Goal: Transaction & Acquisition: Purchase product/service

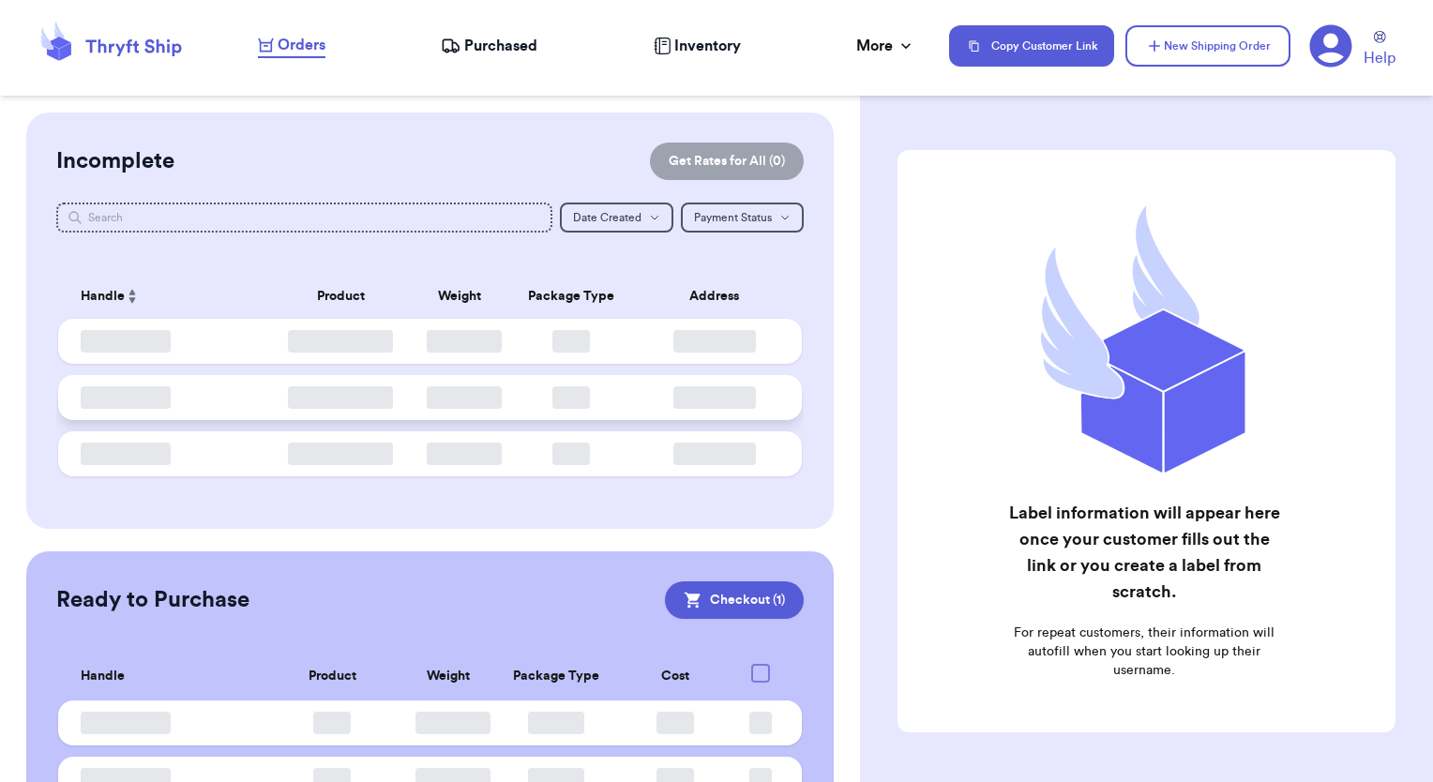
checkbox input "true"
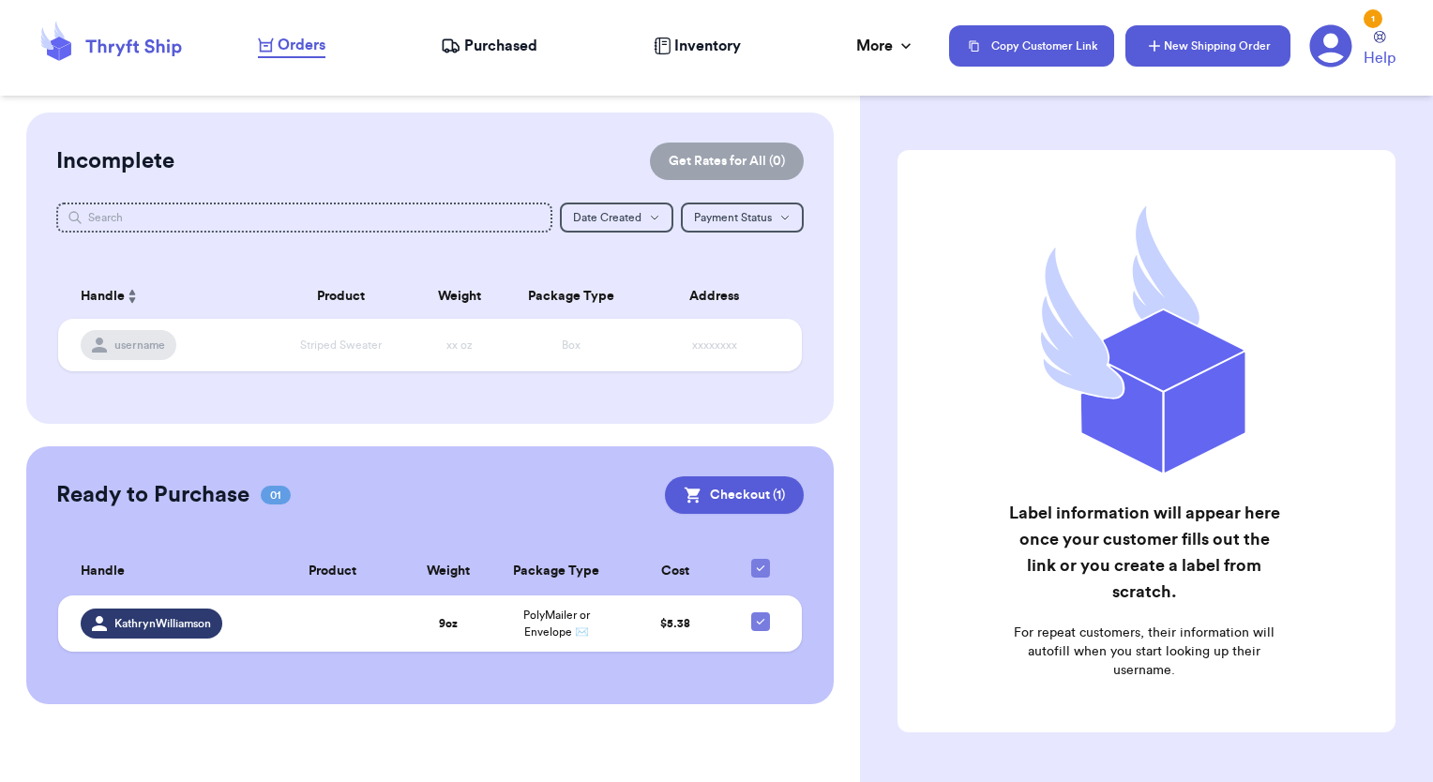
click at [1160, 47] on icon "button" at bounding box center [1154, 46] width 19 height 19
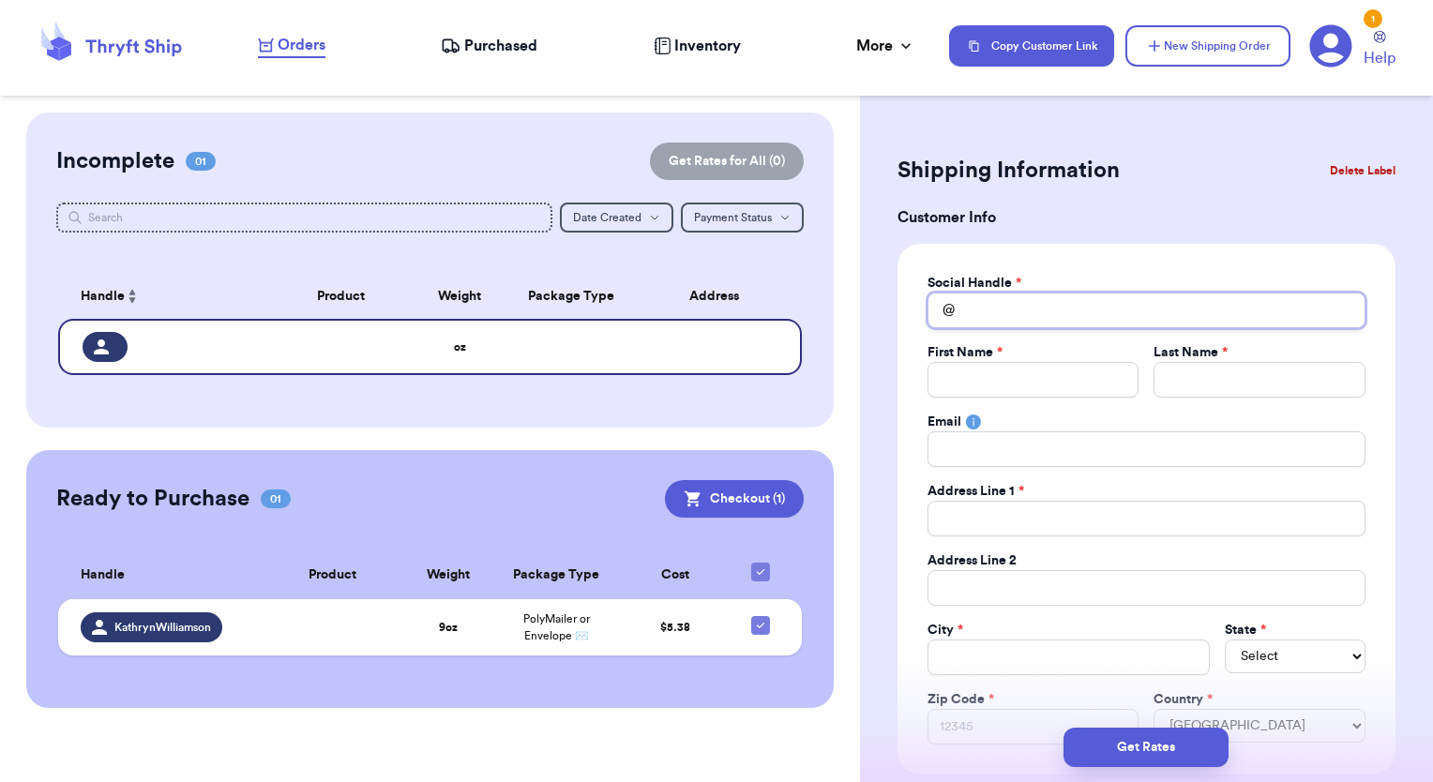
click at [1071, 313] on input "Total Amount Paid" at bounding box center [1146, 311] width 438 height 36
type input "j"
type input "je"
type input "jes"
type input "[PERSON_NAME]"
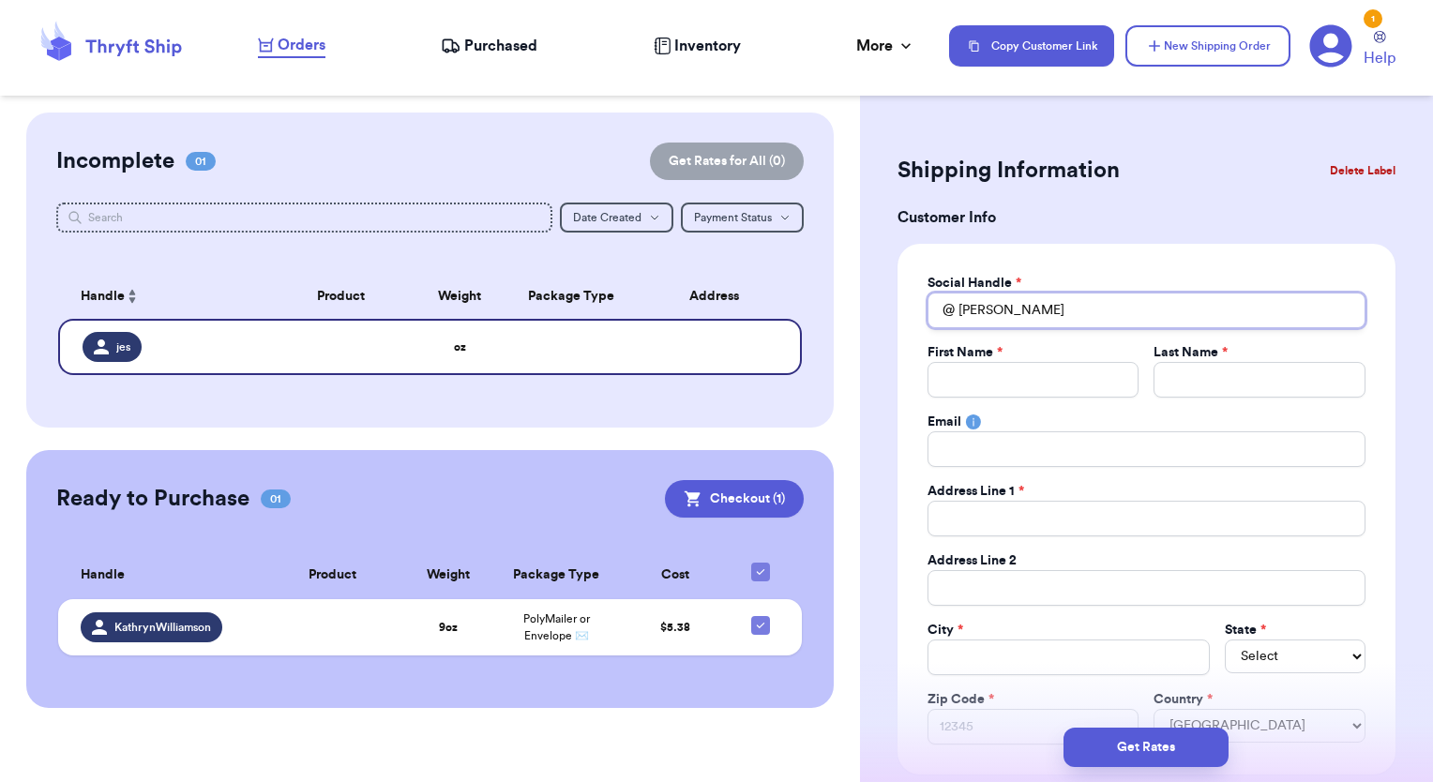
type input "[PERSON_NAME]"
type input "J"
type input "Je"
type input "Jes"
type input "[PERSON_NAME]"
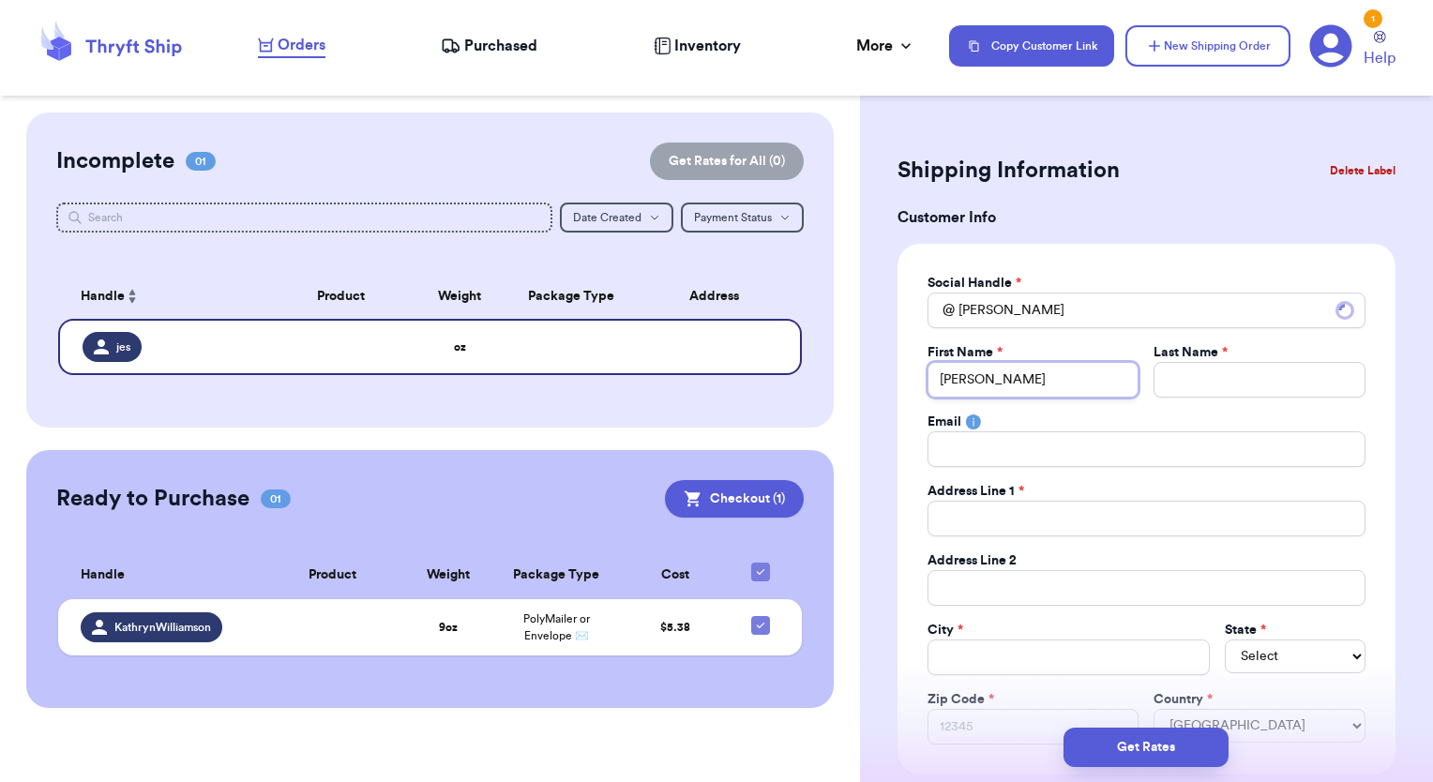
type input "[PERSON_NAME]"
click at [1015, 365] on input "[PERSON_NAME]" at bounding box center [1033, 380] width 212 height 36
type input "[PERSON_NAME]"
type input "Jessic"
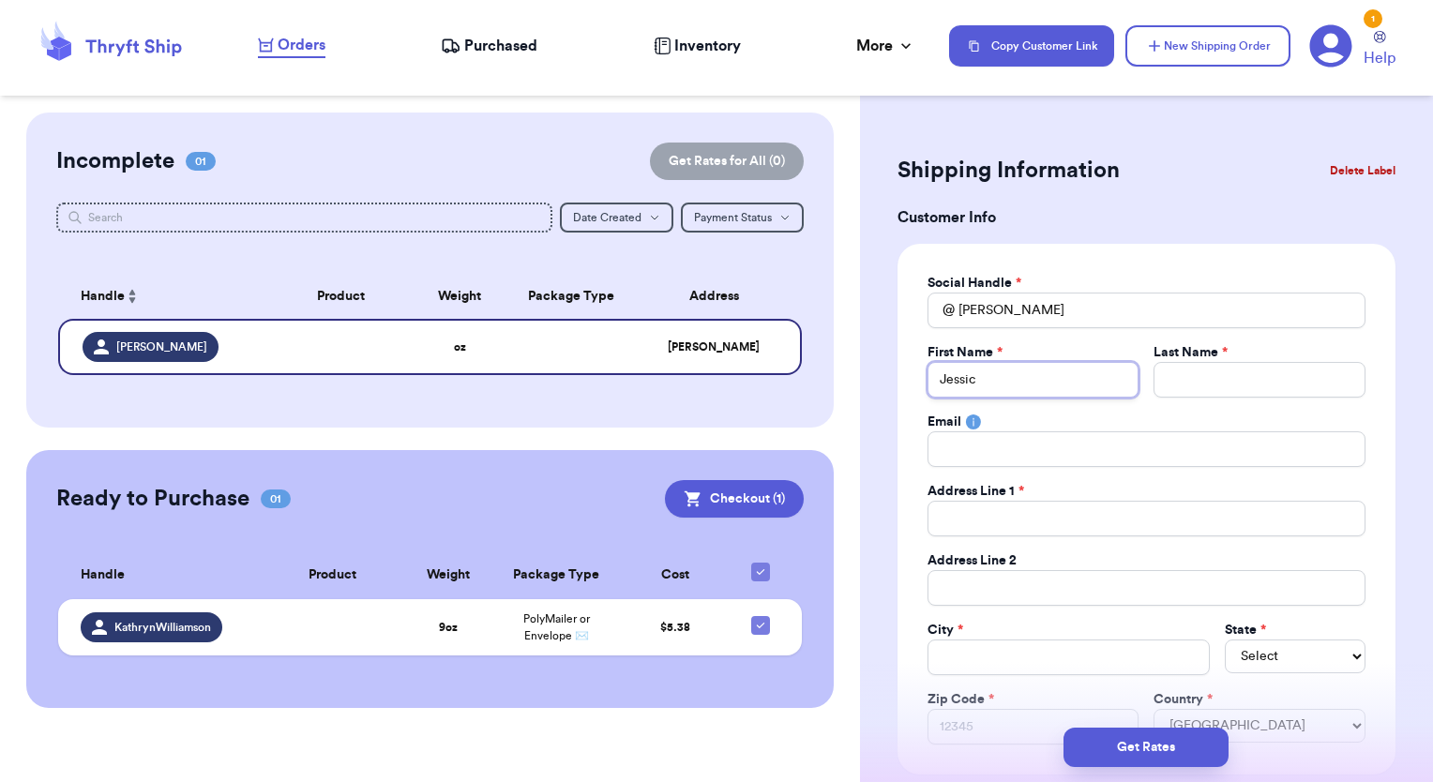
type input "[PERSON_NAME]"
type input "S"
type input "Su"
type input "Sum"
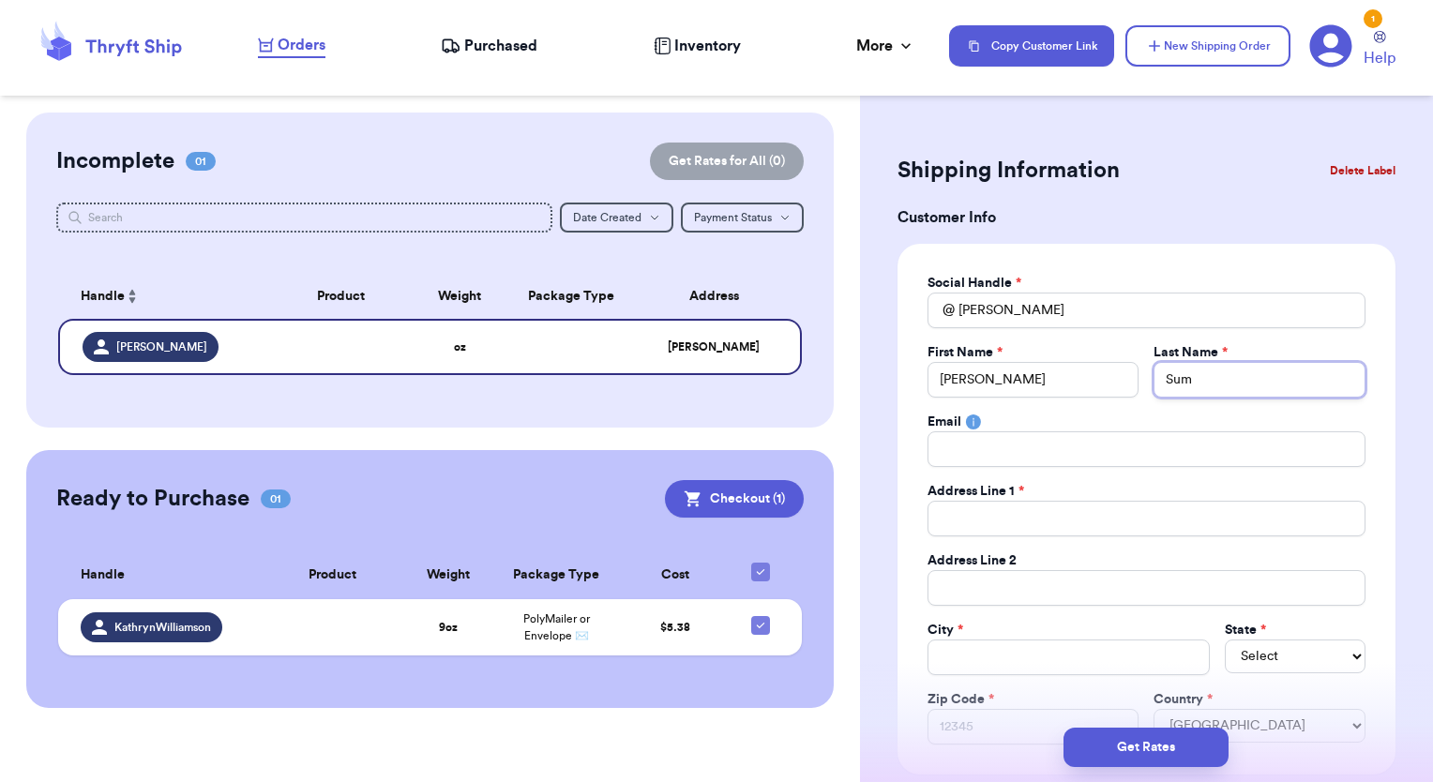
type input "Suma"
type input "Sumai"
type input "Sumait"
type input "5"
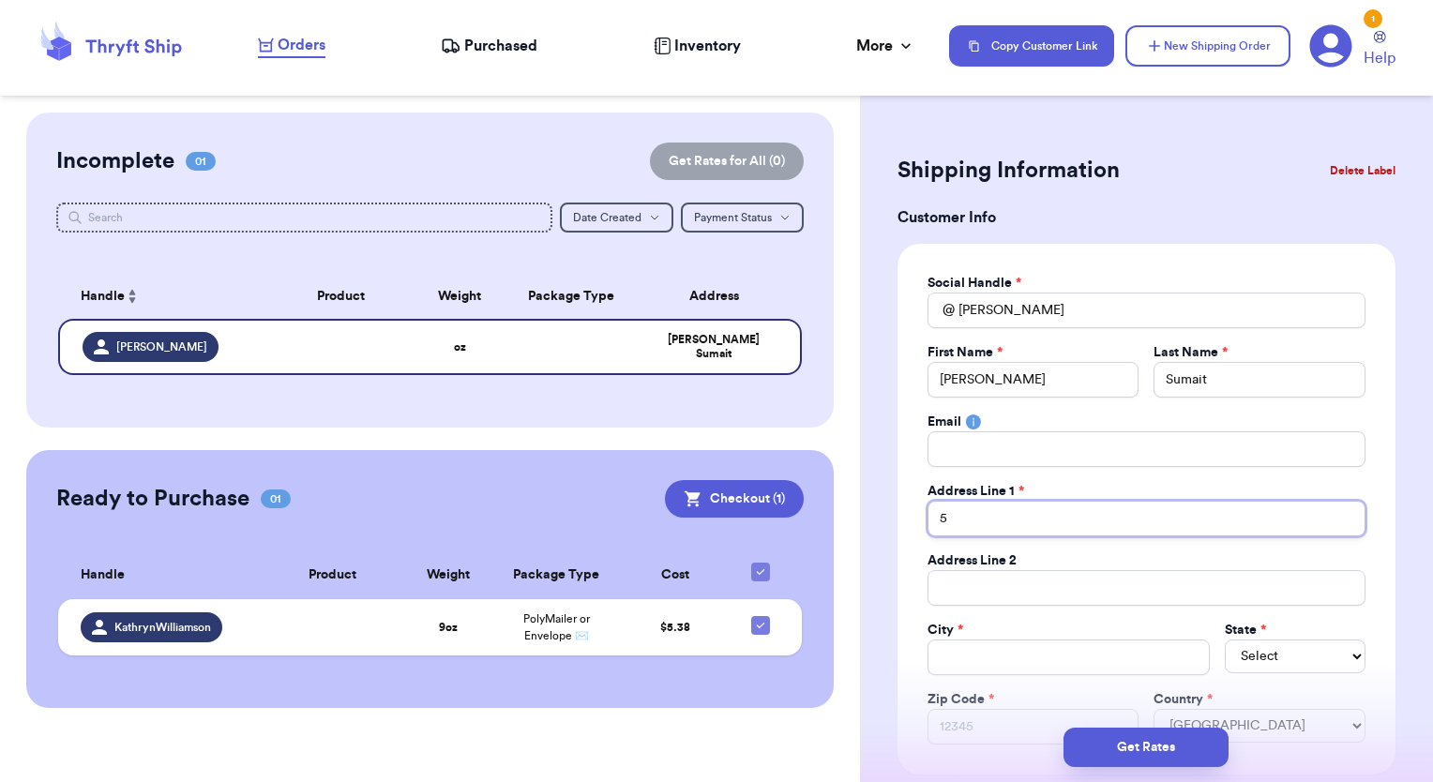
type input "54"
type input "54-"
type input "54-1"
type input "54-18"
type input "54-184"
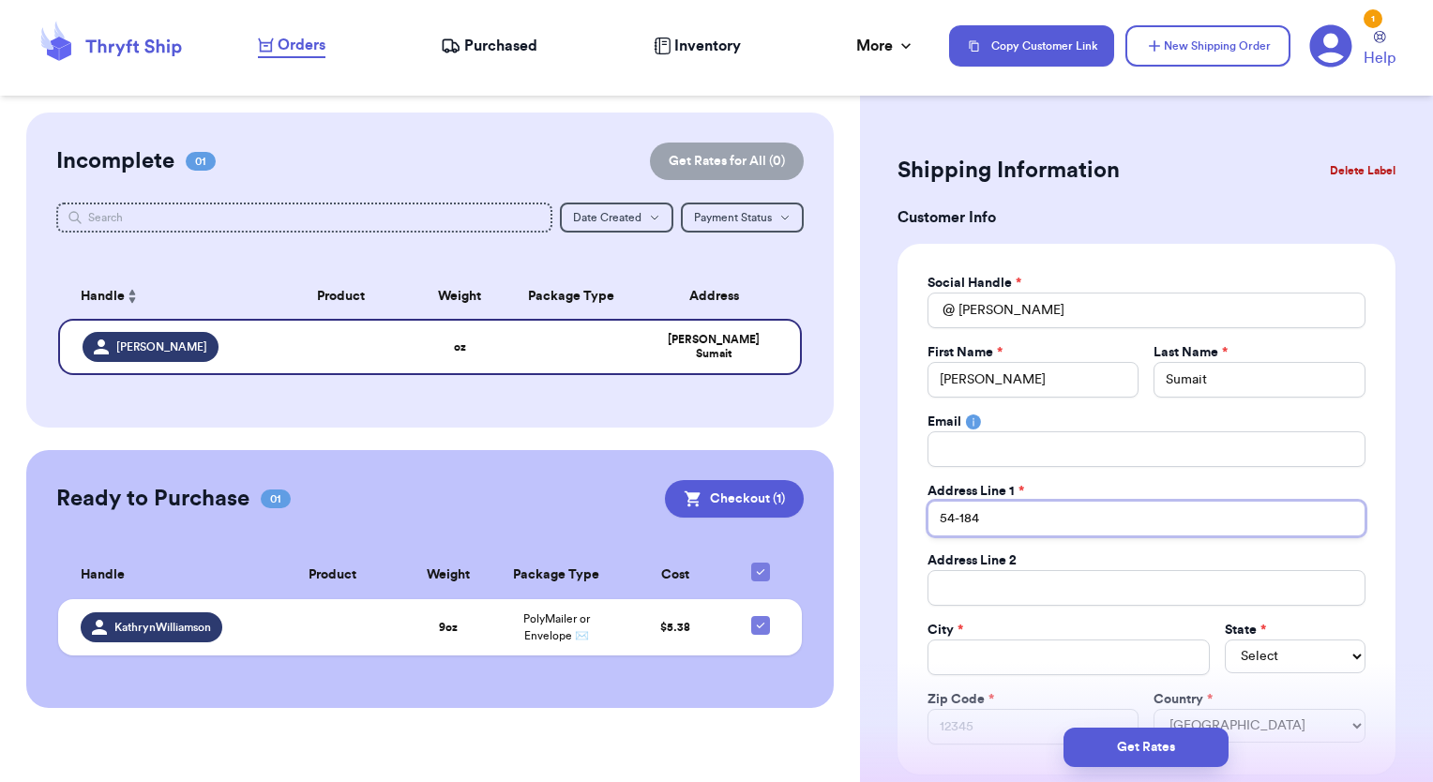
type input "54-184"
type input "54-184 K"
type input "54-184 Ka"
type input "54-184 Kaw"
type input "54-184 Kawa"
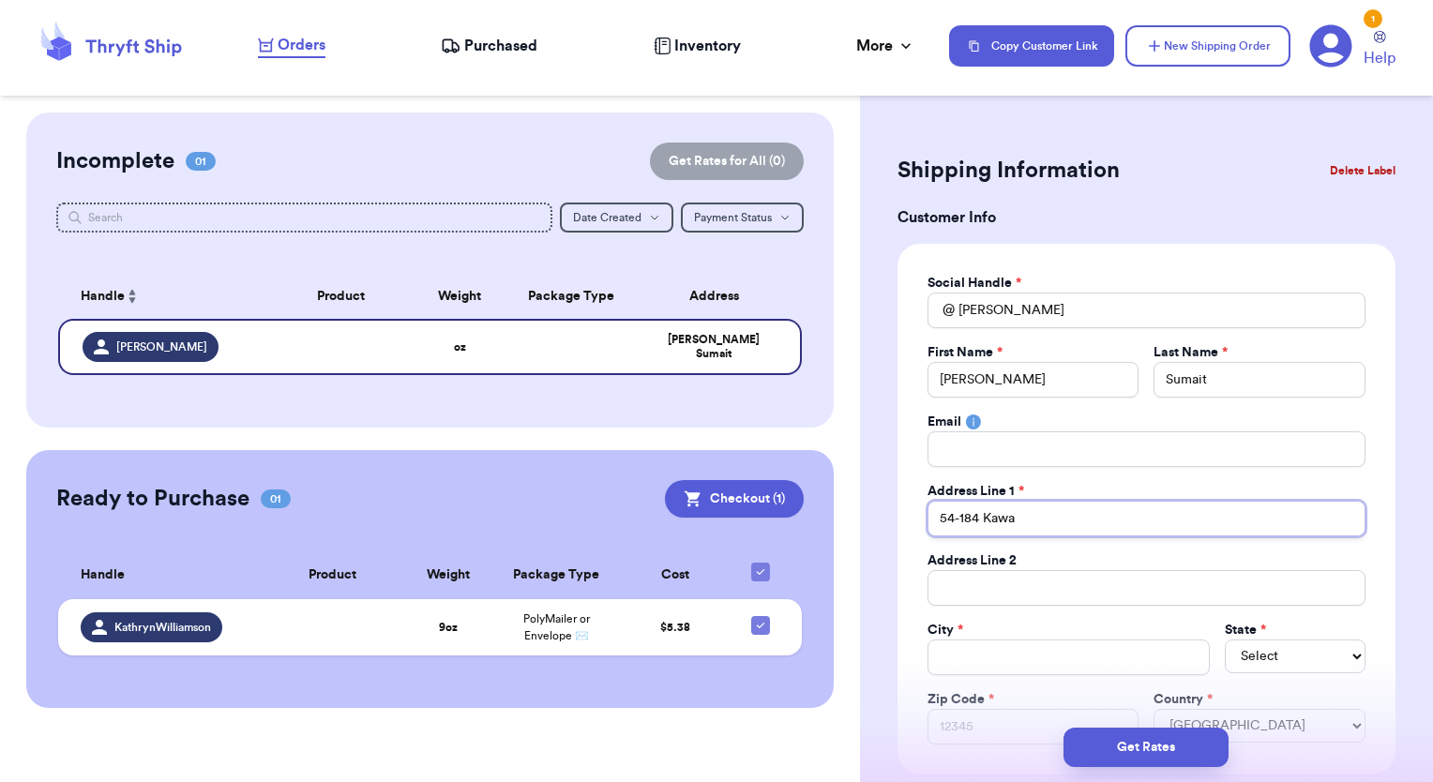
type input "54-184 Kawae"
type input "54-184 Kawaek"
type input "54-184 Kawaeku"
type input "54-184 Kawaeku S"
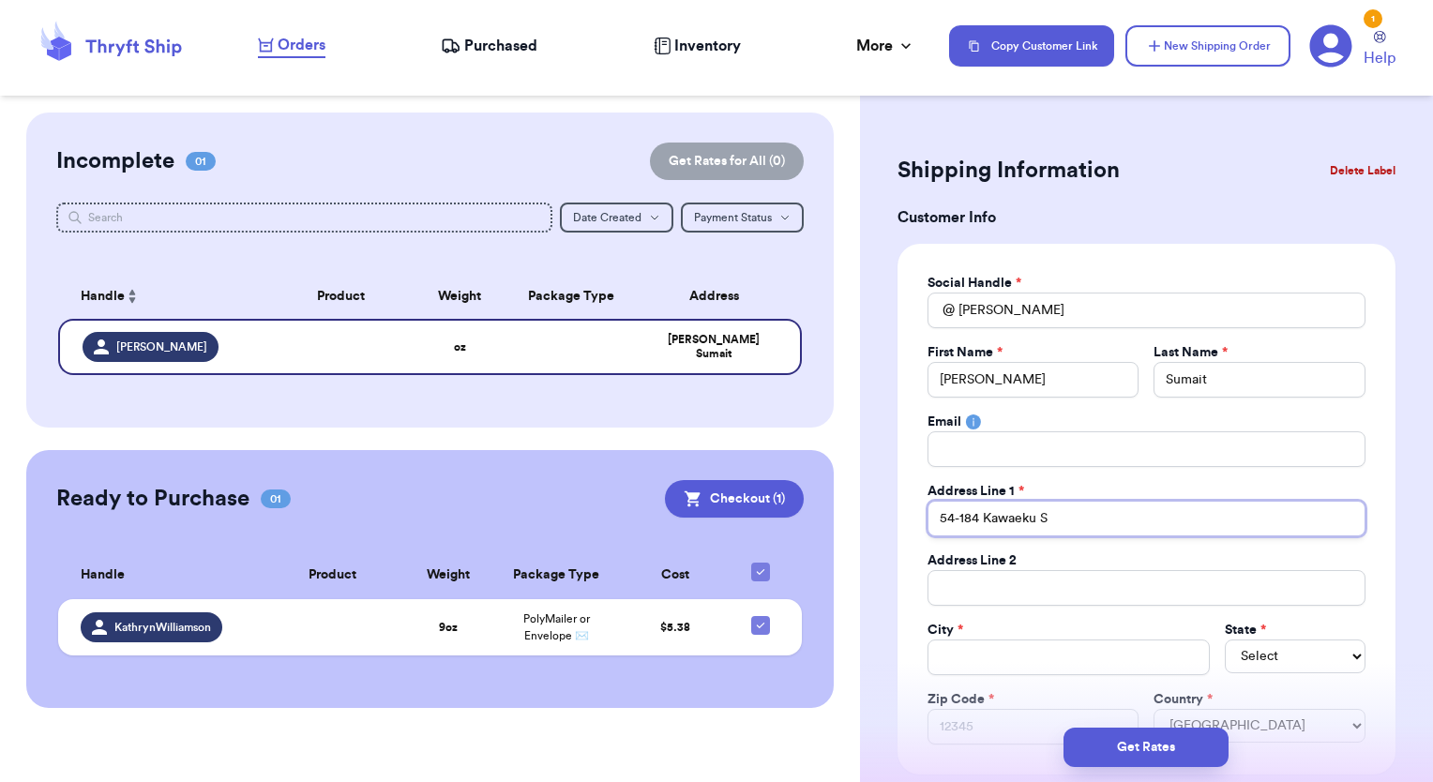
type input "[STREET_ADDRESS]"
type input "54-184 Kawaeku Stre"
type input "[STREET_ADDRESS]"
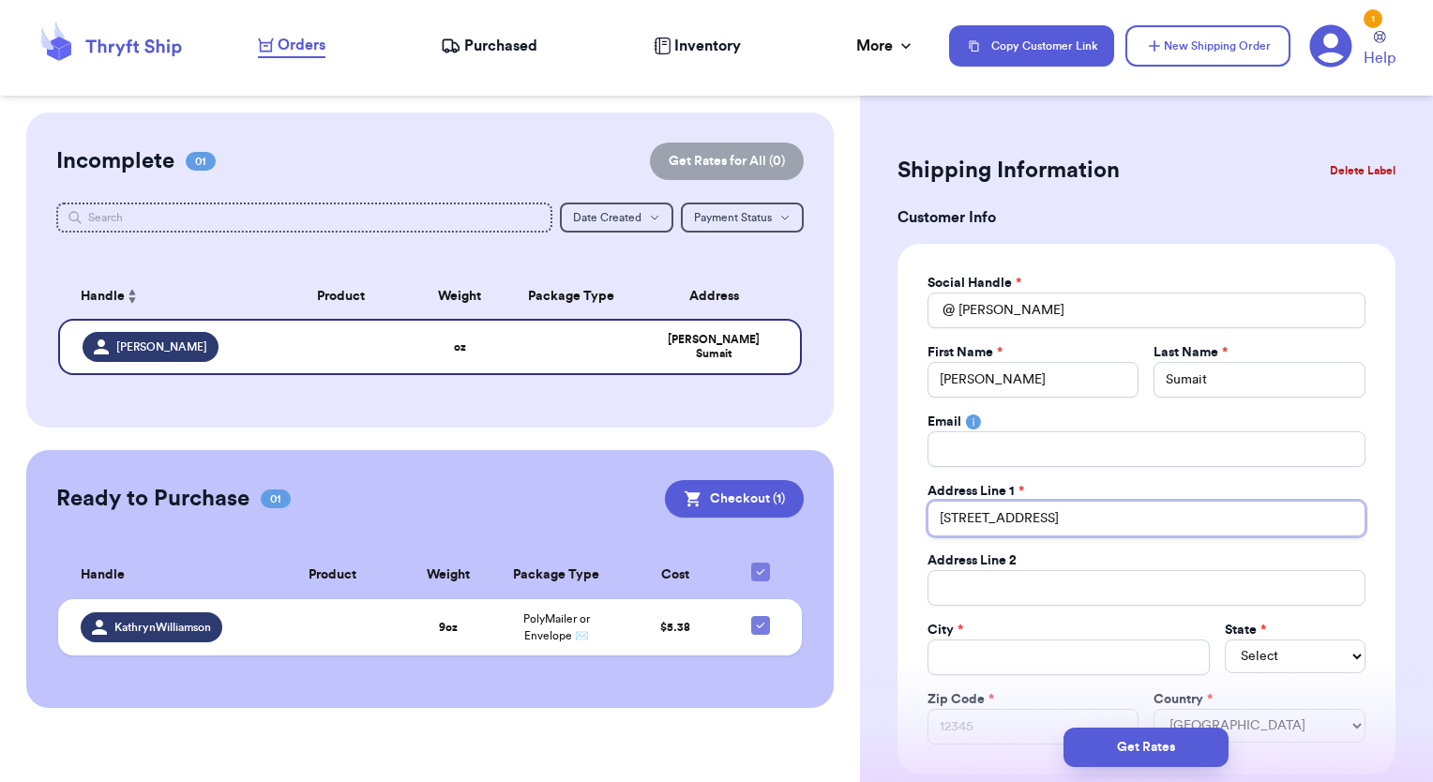
type input "[STREET_ADDRESS]"
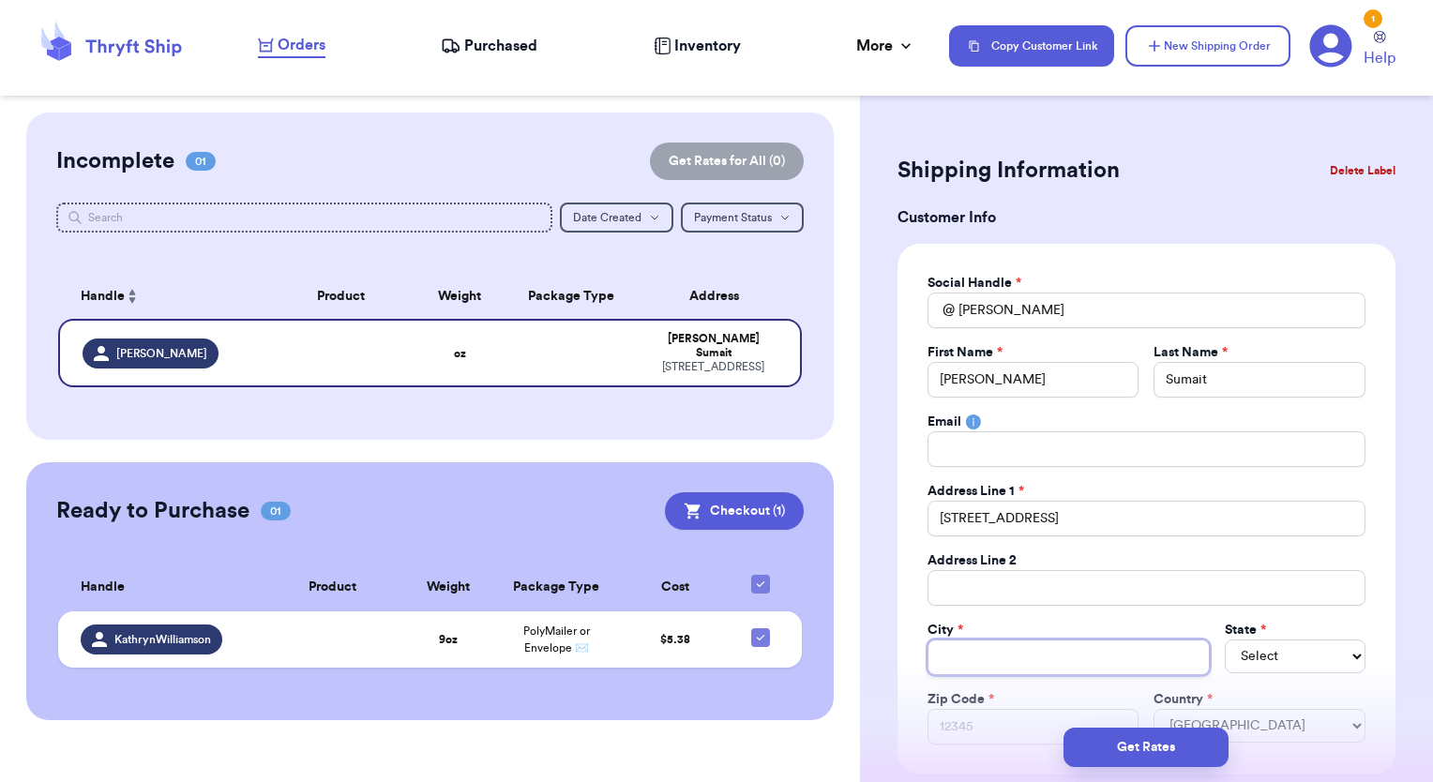
type input "H"
type input "Ha"
type input "Hau"
type input "Hauu"
type input "Hauul"
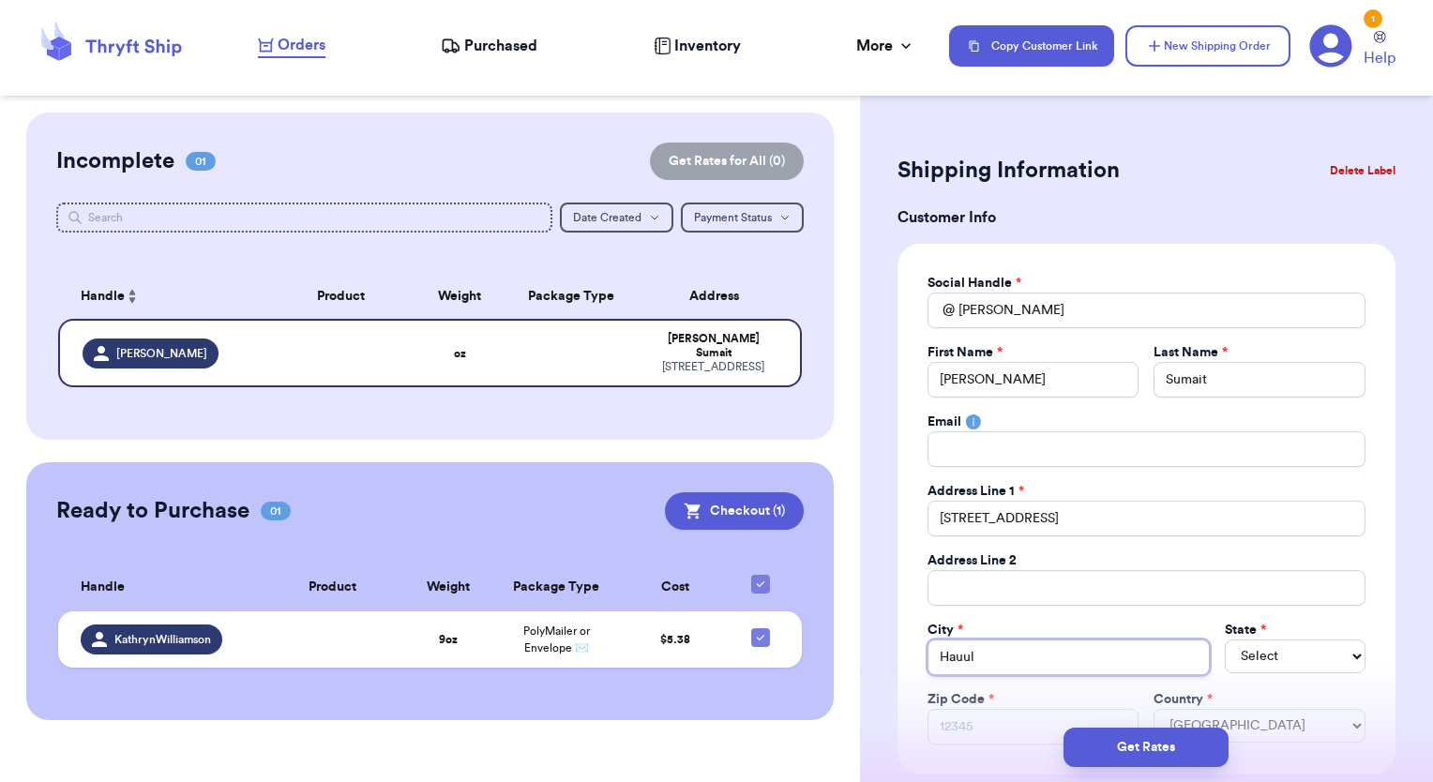
type input "Hauula"
select select "HI"
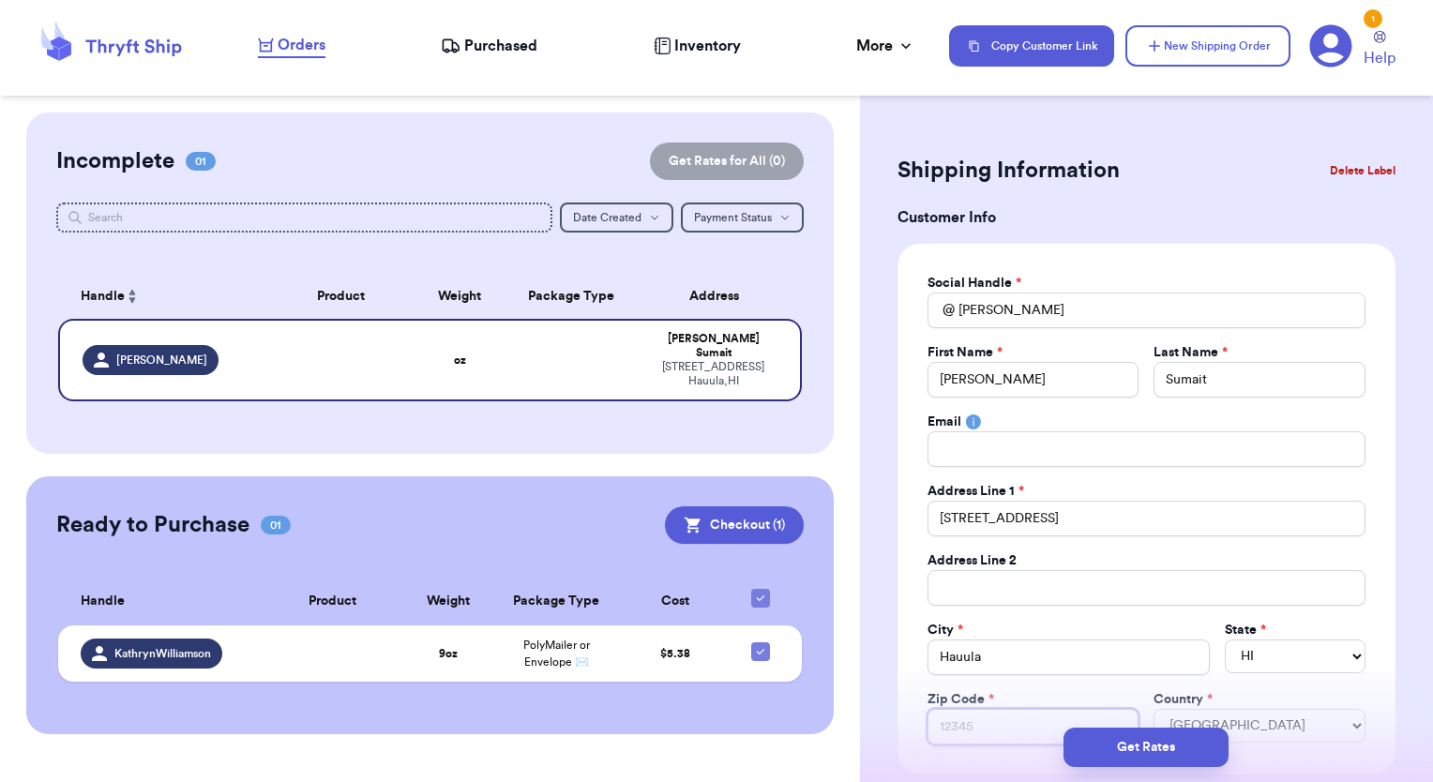
type input "9"
type input "96"
type input "967"
type input "9671"
type input "96717"
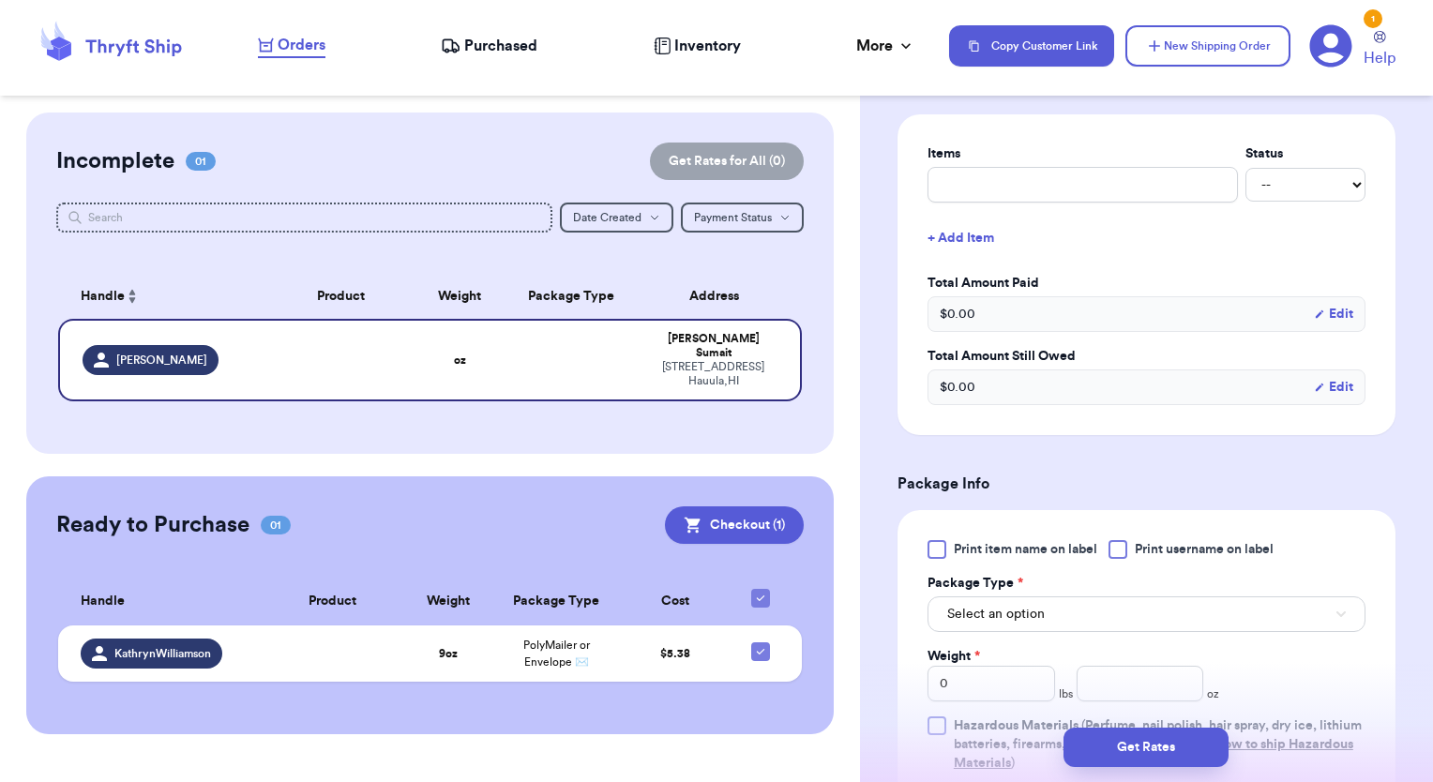
scroll to position [938, 0]
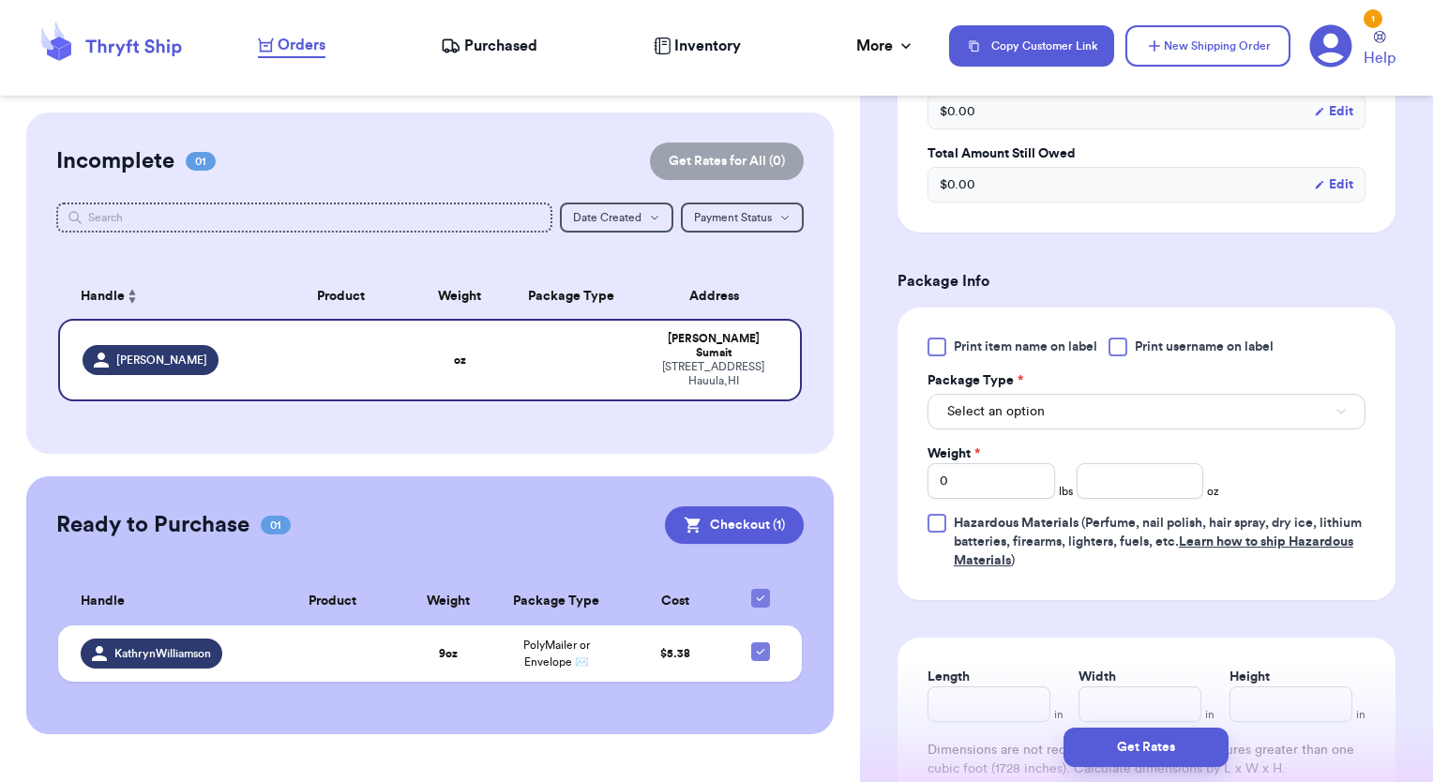
type input "96717"
click at [1106, 407] on button "Select an option" at bounding box center [1146, 412] width 438 height 36
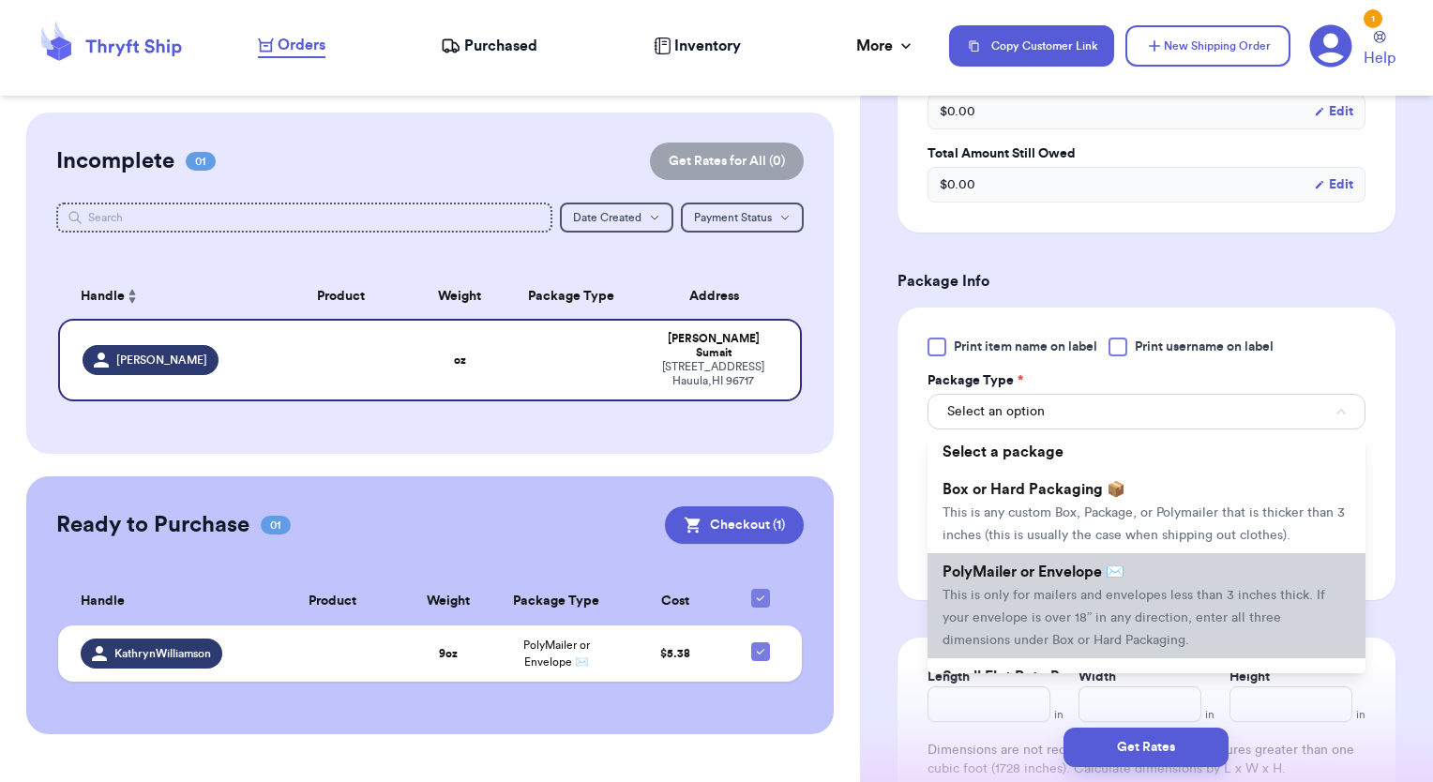
click at [995, 602] on li "PolyMailer or Envelope ✉️ This is only for mailers and envelopes less than 3 in…" at bounding box center [1146, 605] width 438 height 105
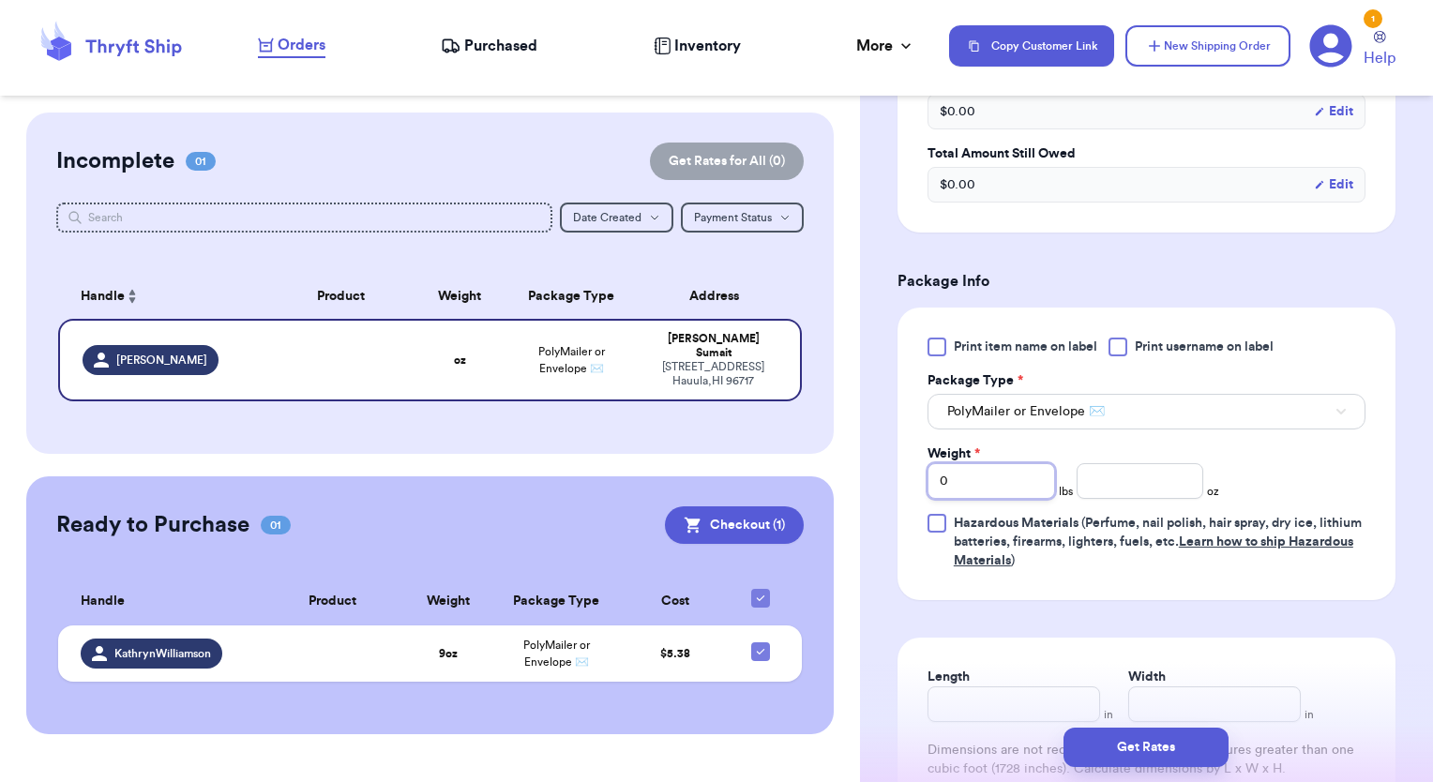
drag, startPoint x: 1015, startPoint y: 489, endPoint x: 864, endPoint y: 489, distance: 151.9
click at [864, 489] on div "Shipping Information Delete Label Customer Info Social Handle * @ [PERSON_NAME]…" at bounding box center [1146, 125] width 573 height 1900
type input "5"
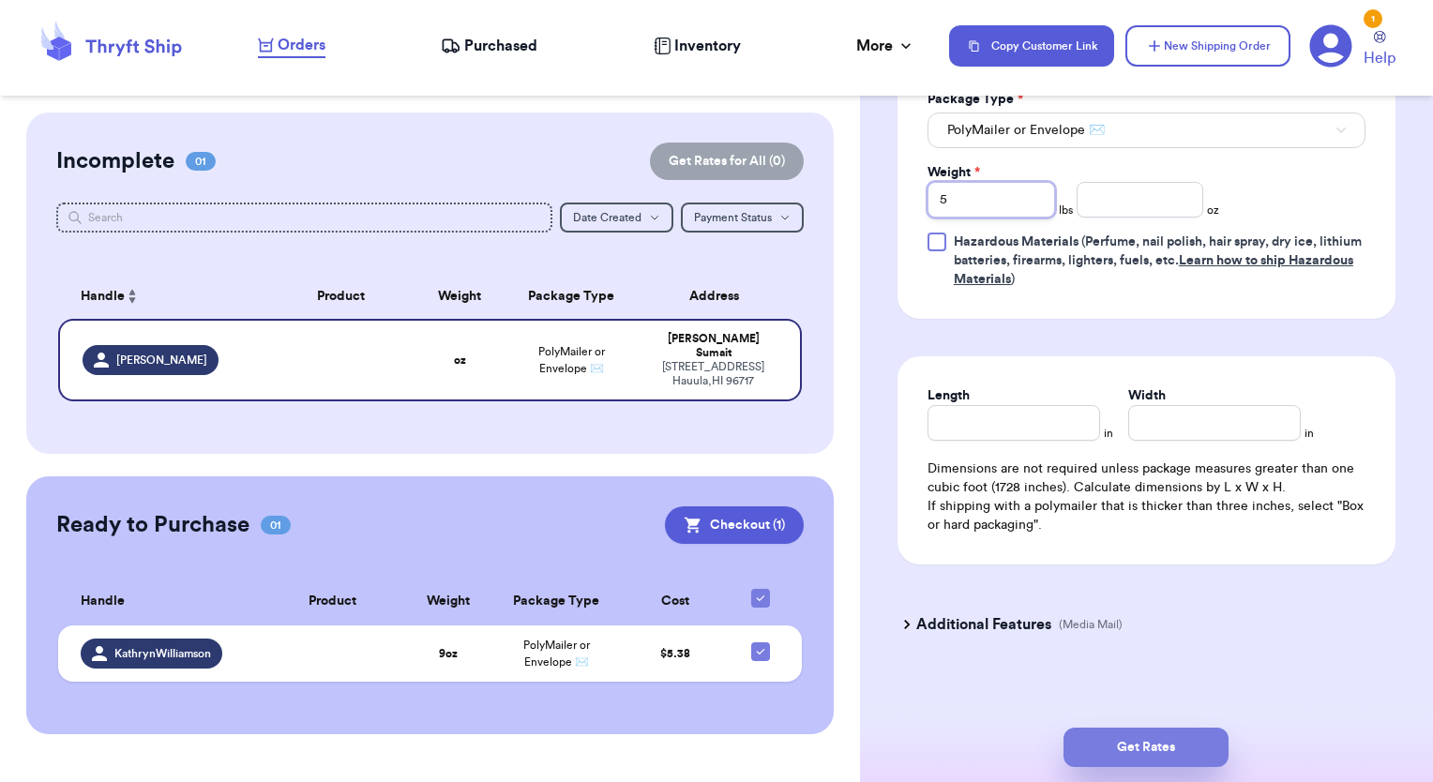
type input "5"
click at [1139, 744] on button "Get Rates" at bounding box center [1145, 747] width 165 height 39
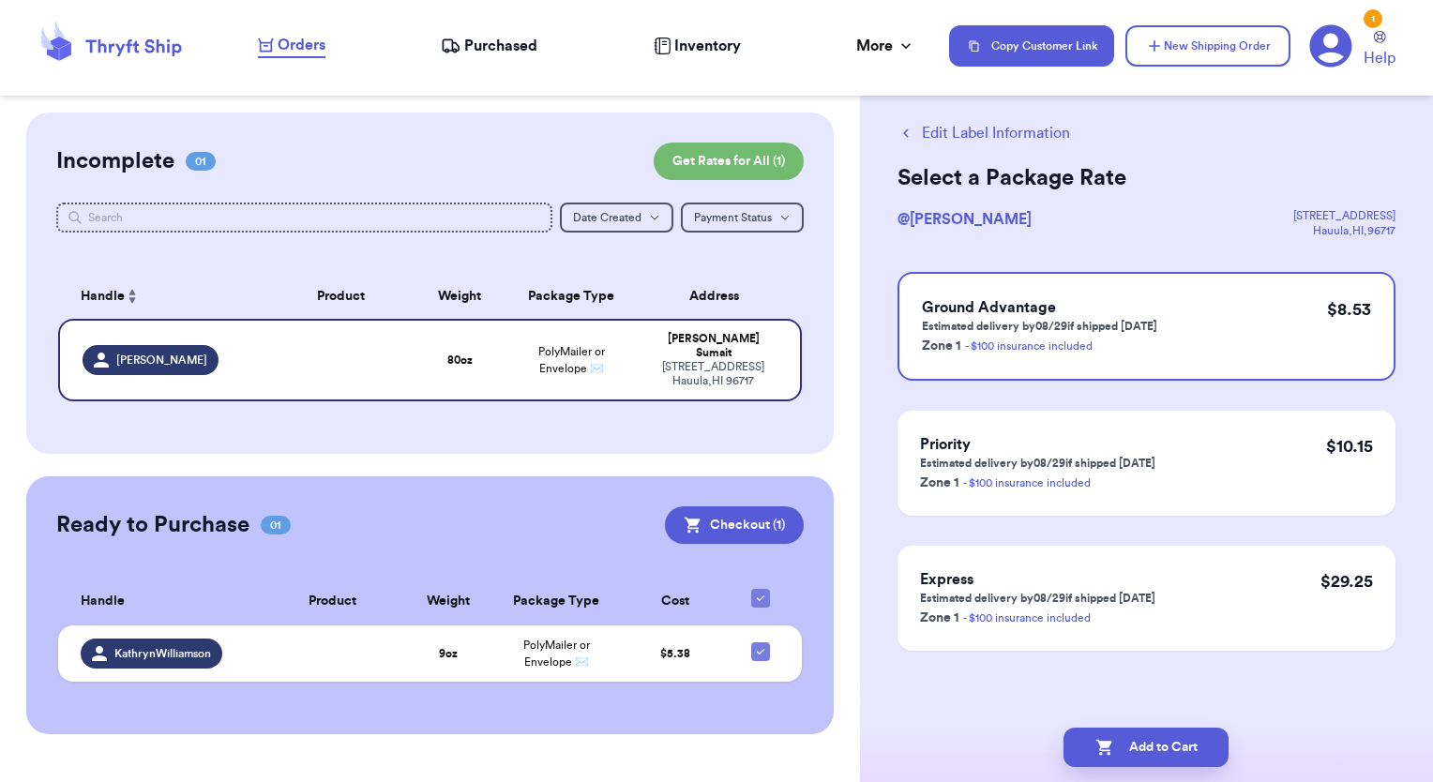
scroll to position [0, 0]
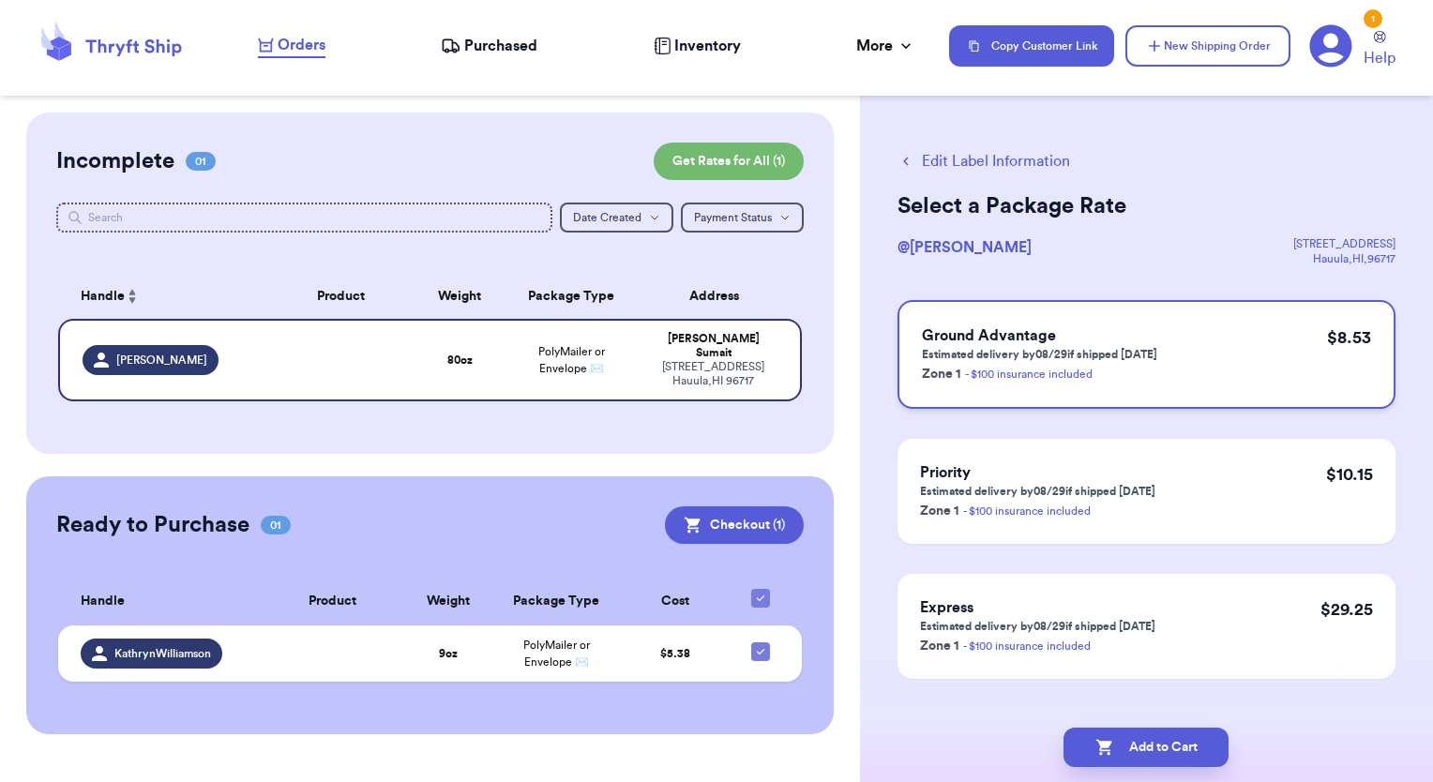
click at [1155, 371] on div "Ground Advantage Estimated delivery by 08/29 if shipped [DATE] Zone 1 - $100 in…" at bounding box center [1146, 354] width 498 height 109
click at [1174, 746] on button "Add to Cart" at bounding box center [1145, 747] width 165 height 39
checkbox input "true"
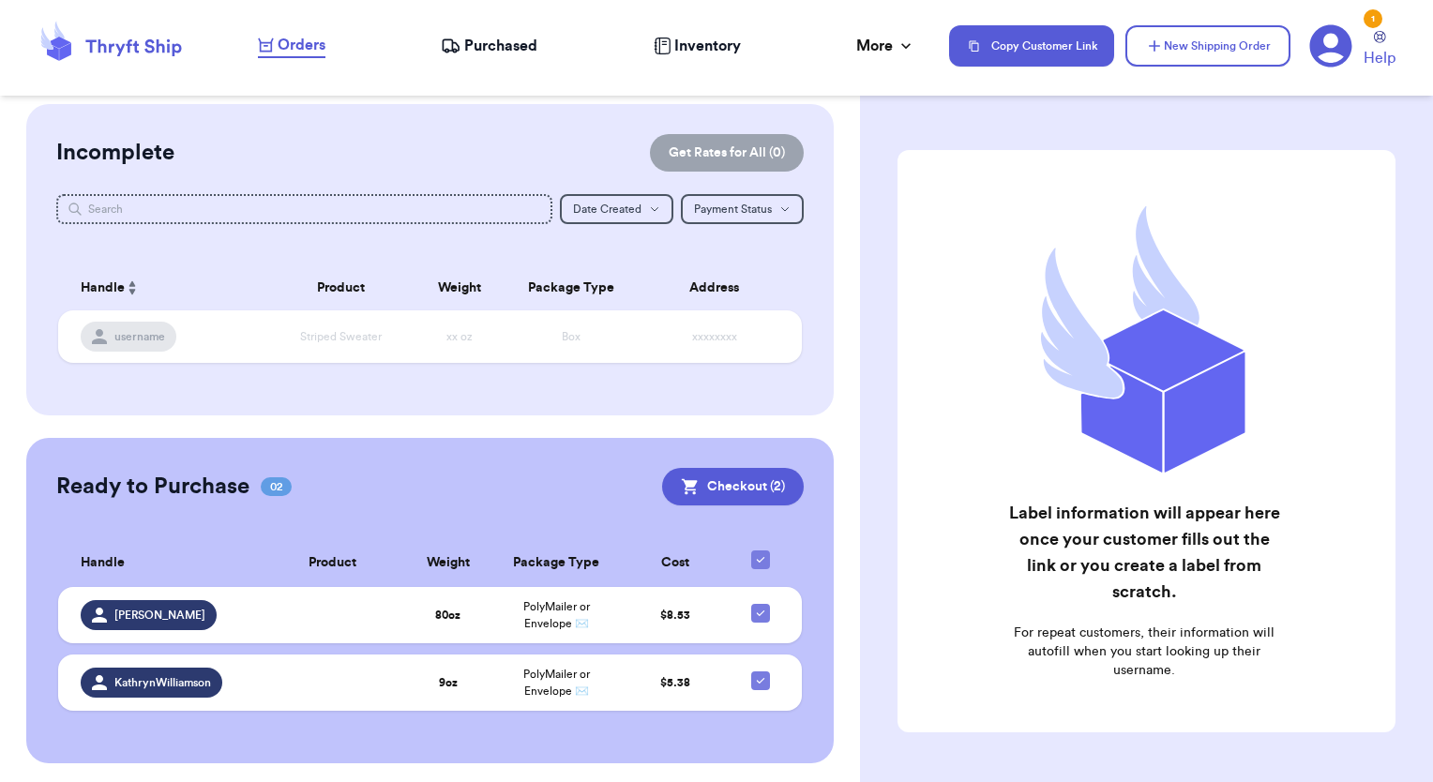
scroll to position [11, 0]
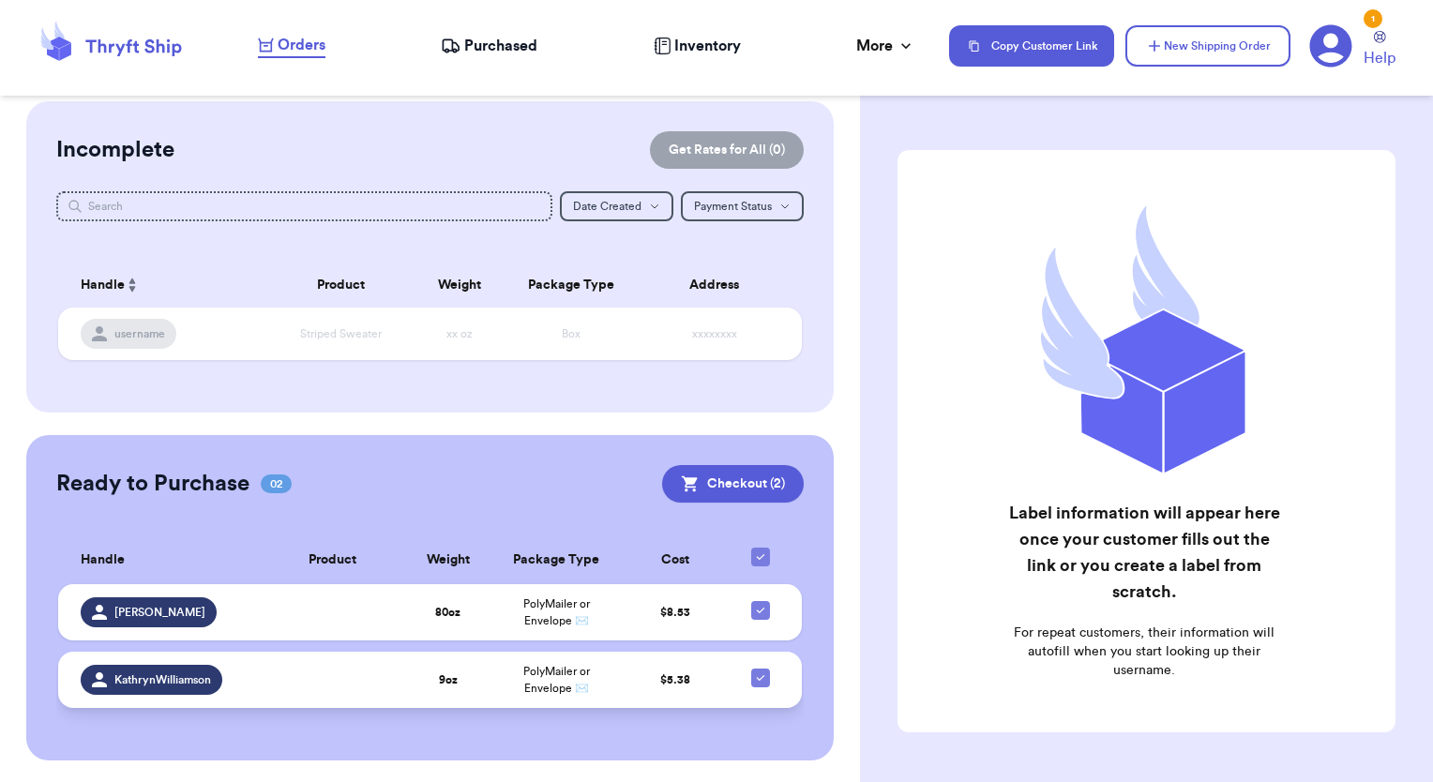
click at [753, 681] on icon at bounding box center [760, 677] width 15 height 15
click at [759, 669] on input "checkbox" at bounding box center [759, 668] width 1 height 1
checkbox input "false"
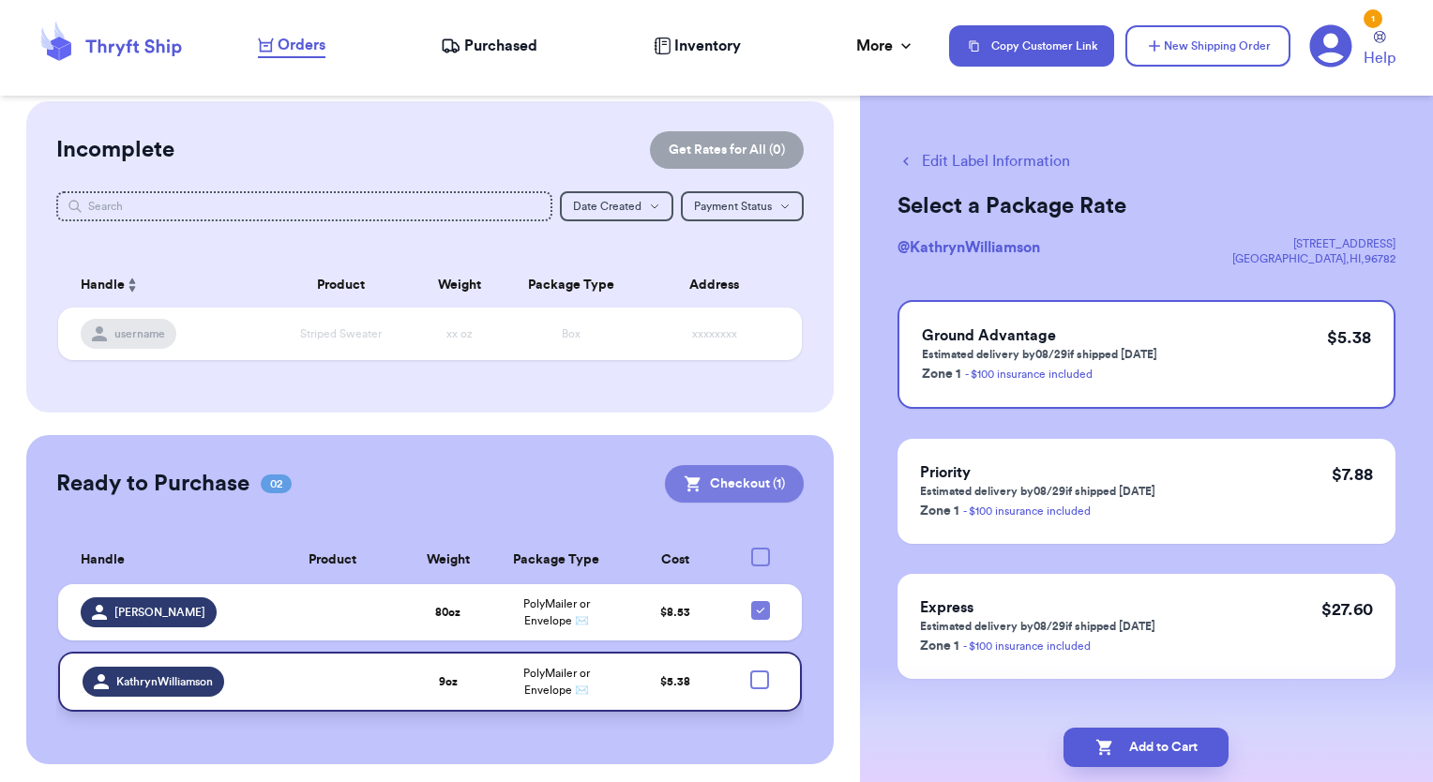
click at [714, 484] on button "Checkout ( 1 )" at bounding box center [734, 484] width 139 height 38
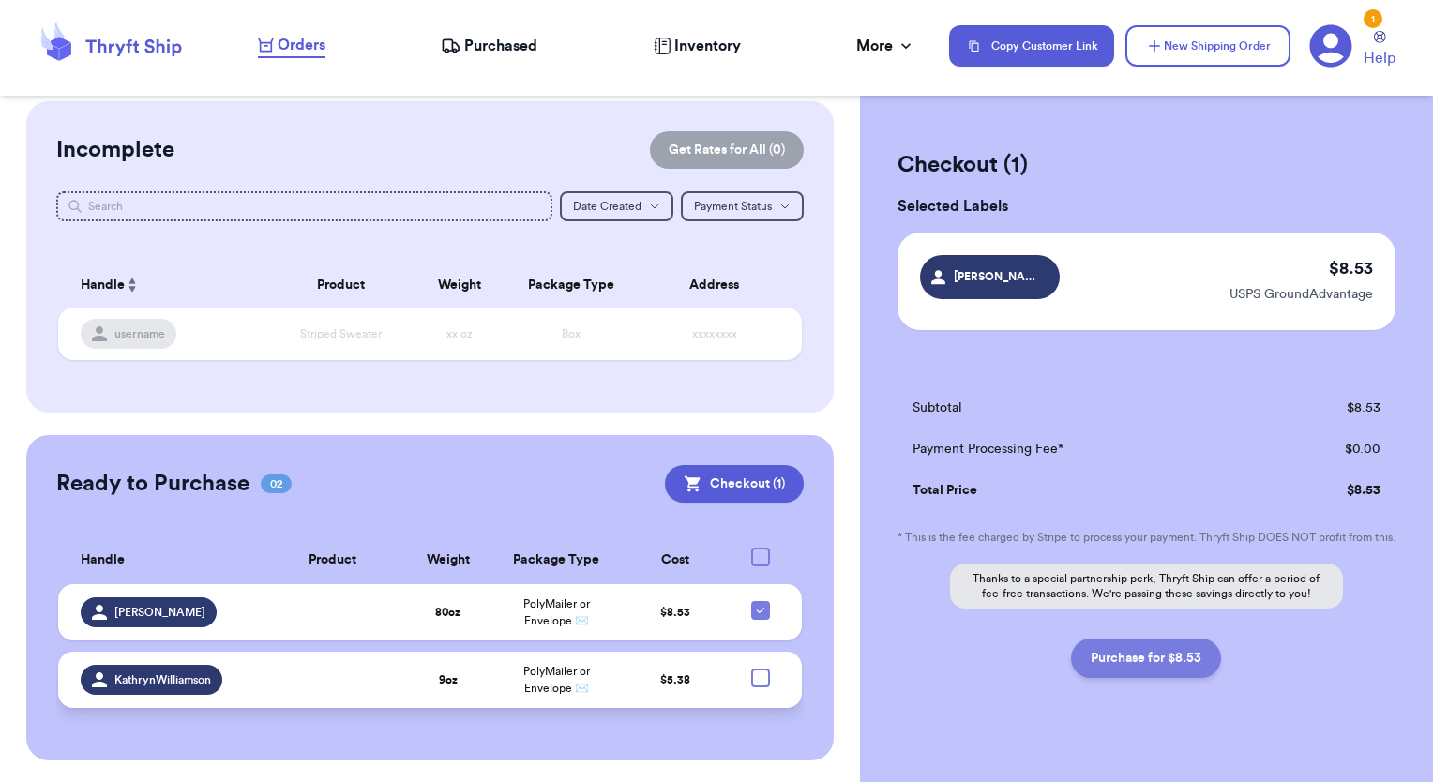
click at [1122, 678] on button "Purchase for $8.53" at bounding box center [1146, 658] width 150 height 39
checkbox input "false"
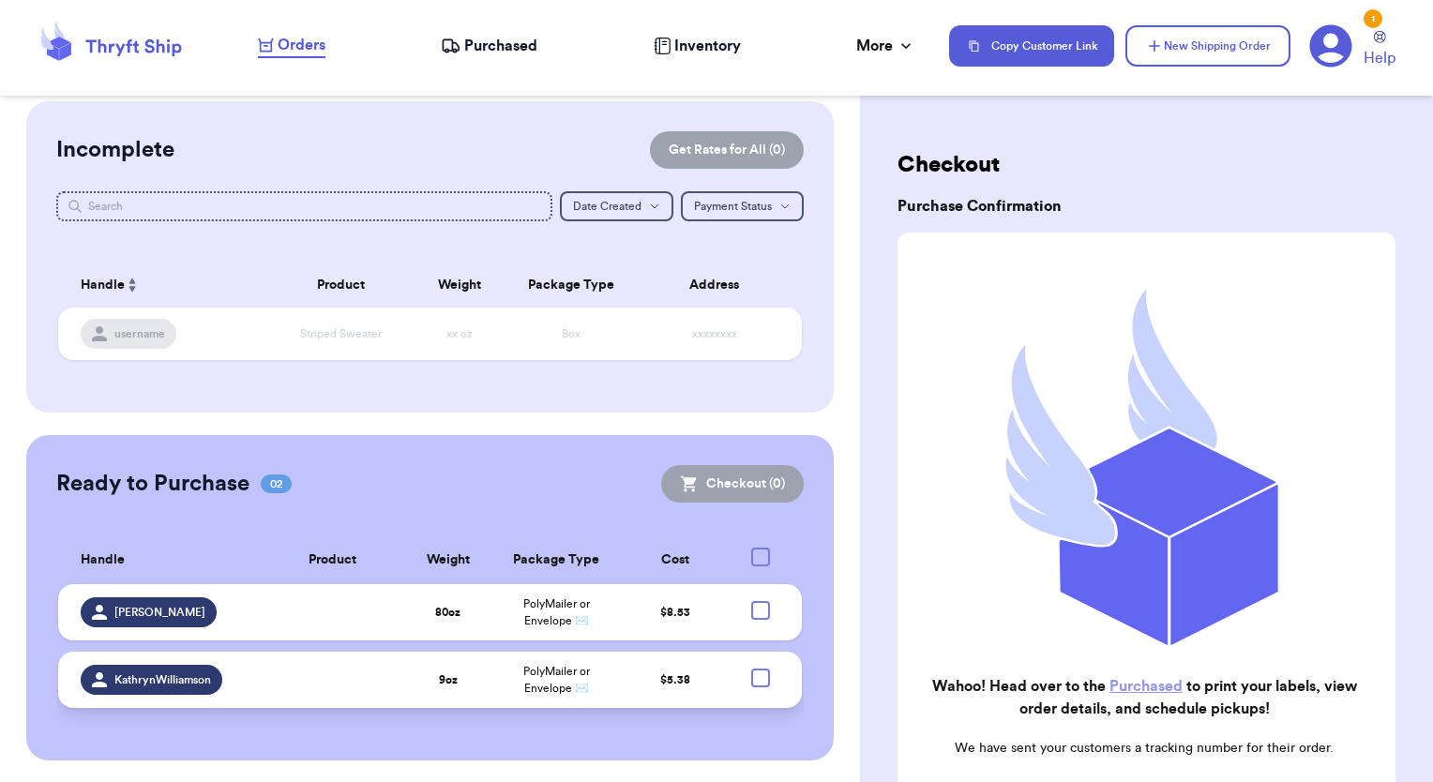
scroll to position [0, 0]
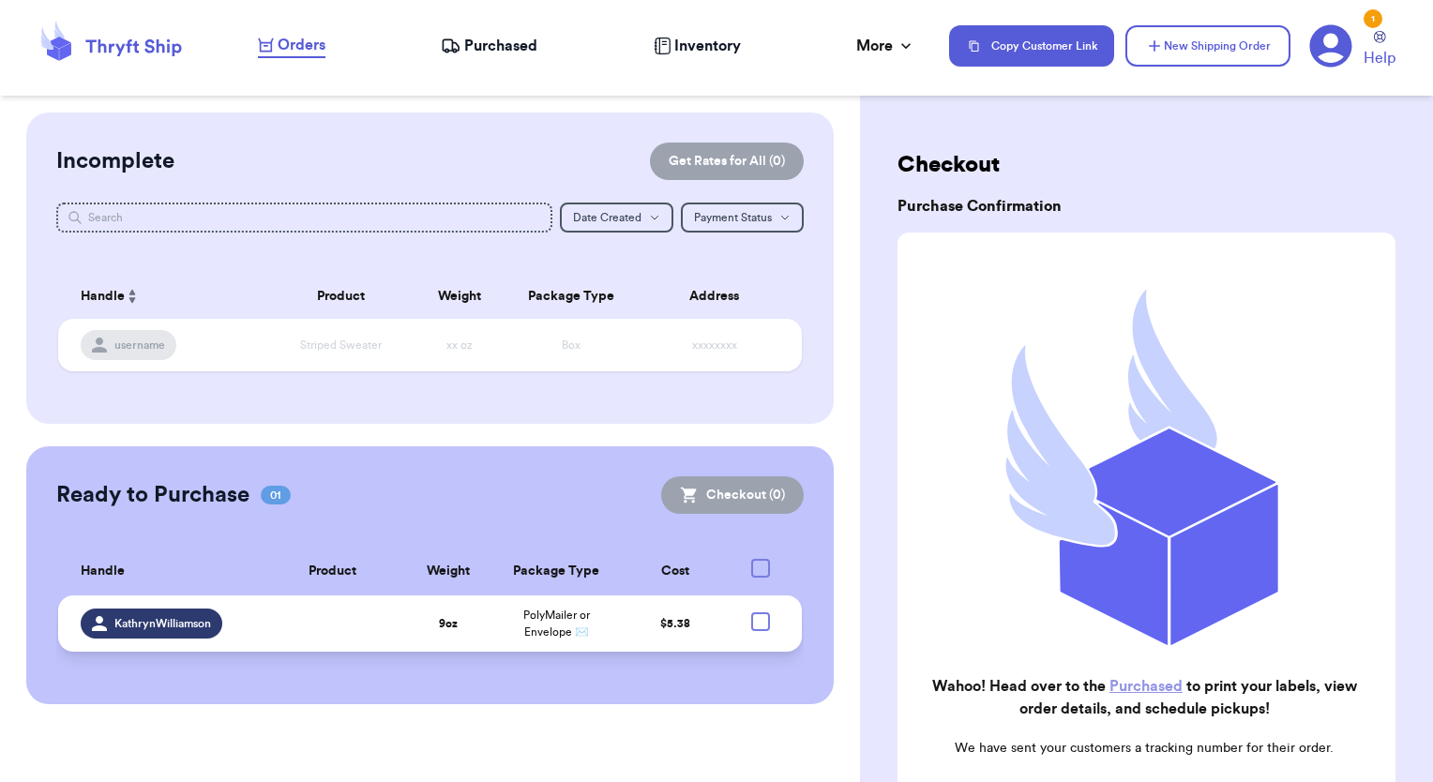
click at [1114, 681] on link "Purchased" at bounding box center [1145, 686] width 73 height 15
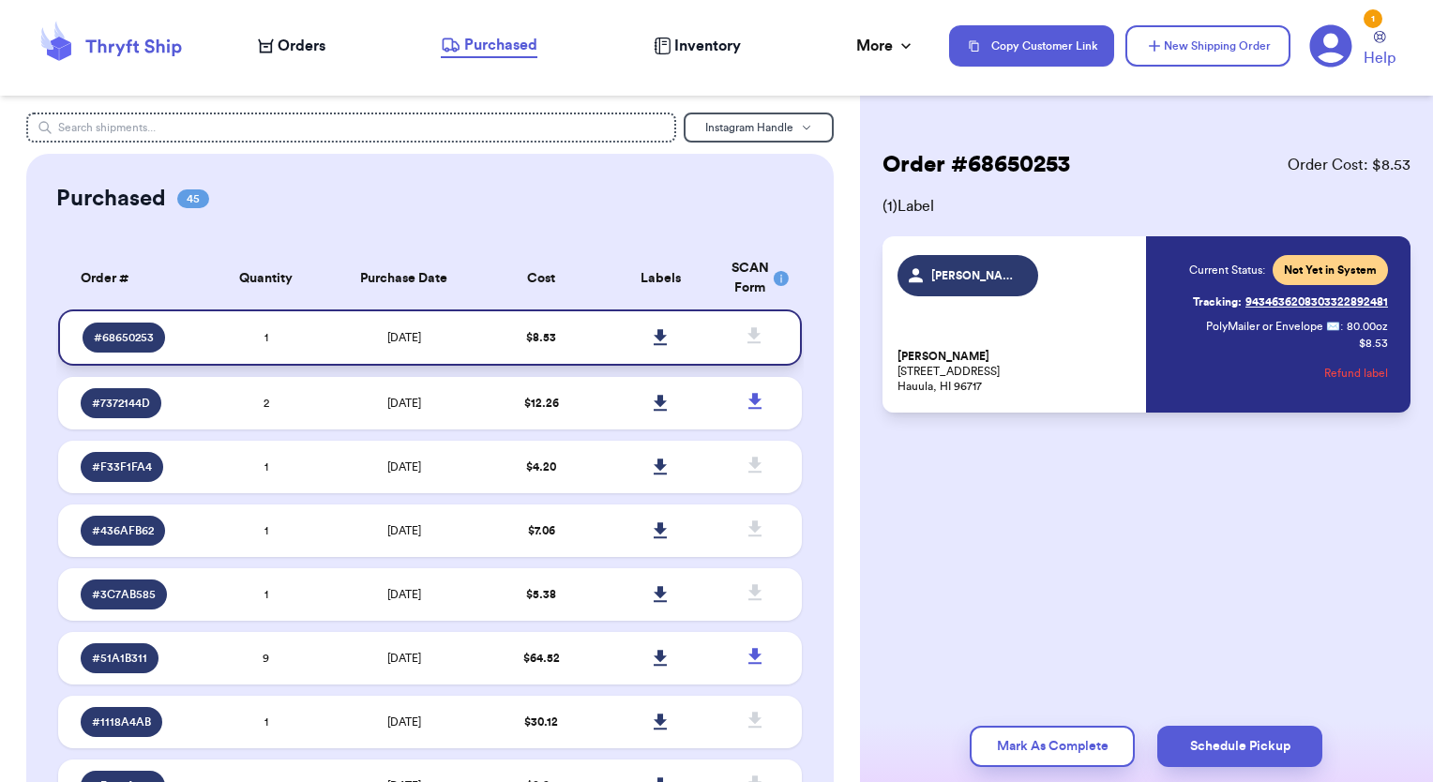
click at [654, 330] on icon at bounding box center [660, 337] width 13 height 16
